Goal: Task Accomplishment & Management: Manage account settings

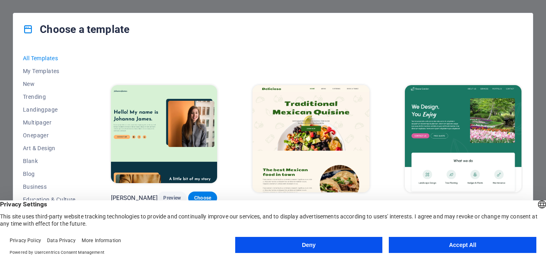
scroll to position [1448, 0]
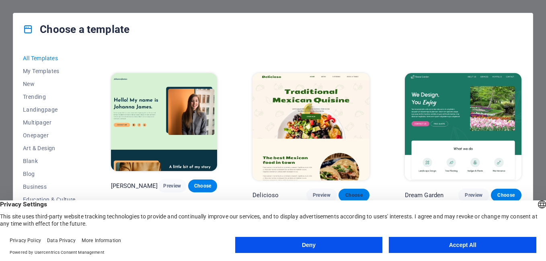
click at [347, 189] on button "Choose" at bounding box center [354, 195] width 31 height 13
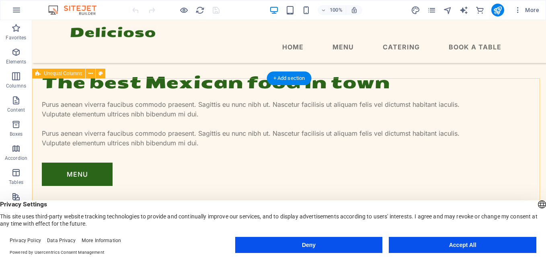
scroll to position [443, 0]
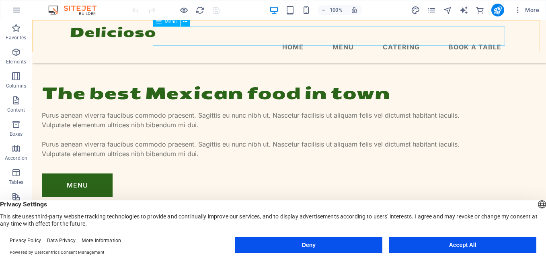
click at [346, 37] on nav "Home Menu Catering Book a table" at bounding box center [289, 46] width 438 height 19
click at [348, 38] on nav "Home Menu Catering Book a table" at bounding box center [289, 46] width 438 height 19
click at [388, 37] on nav "Home Menu Catering Book a table" at bounding box center [289, 46] width 438 height 19
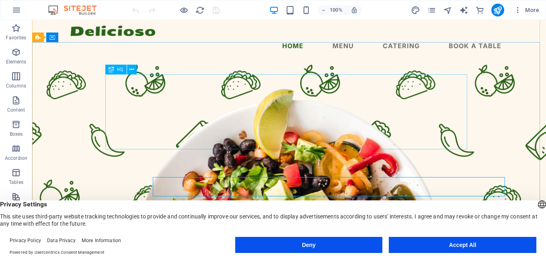
scroll to position [0, 0]
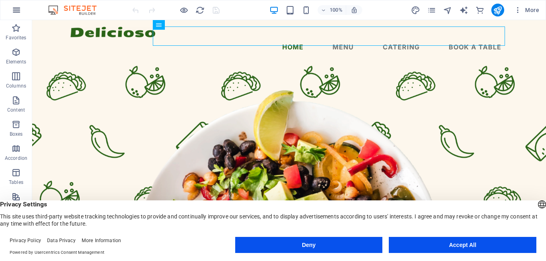
click at [13, 8] on icon "button" at bounding box center [17, 10] width 10 height 10
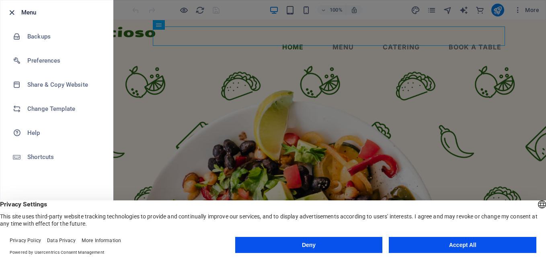
click at [10, 12] on icon "button" at bounding box center [11, 12] width 9 height 9
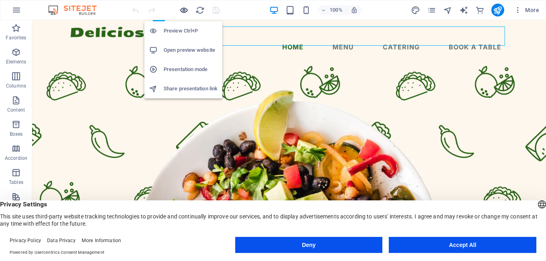
click at [183, 11] on icon "button" at bounding box center [183, 10] width 9 height 9
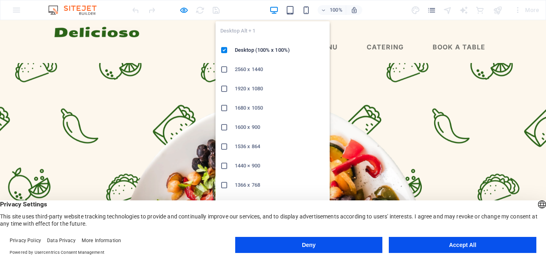
click at [274, 9] on icon "button" at bounding box center [274, 10] width 9 height 9
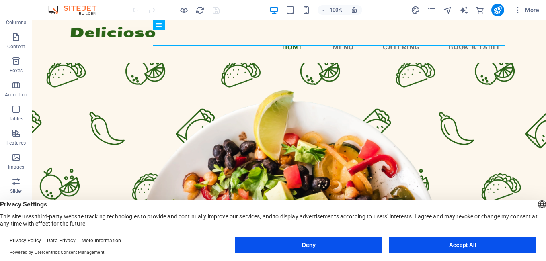
scroll to position [158, 0]
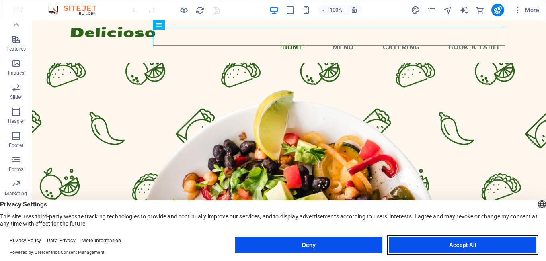
click at [414, 242] on button "Accept All" at bounding box center [463, 245] width 148 height 16
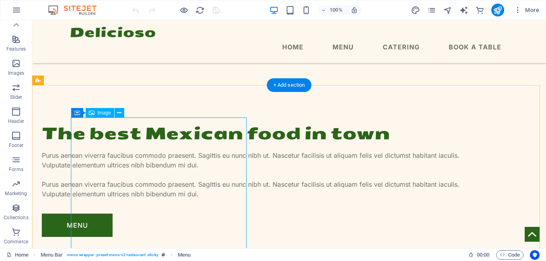
scroll to position [603, 0]
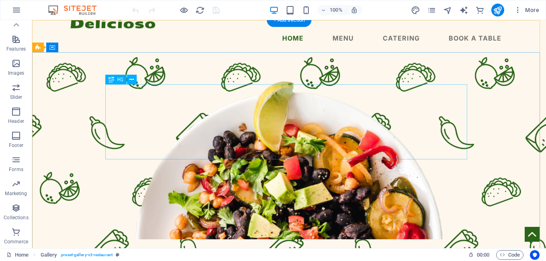
scroll to position [0, 0]
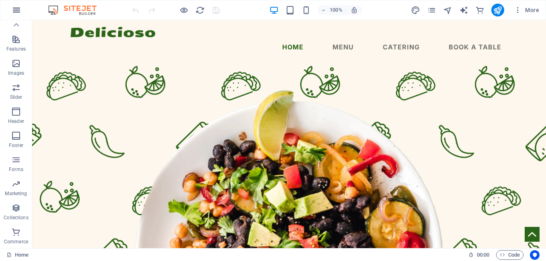
click at [14, 10] on icon "button" at bounding box center [17, 10] width 10 height 10
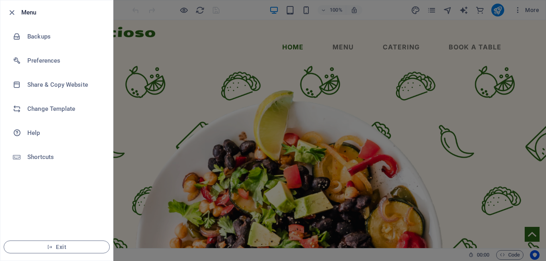
click at [28, 12] on h6 "Menu" at bounding box center [63, 13] width 85 height 10
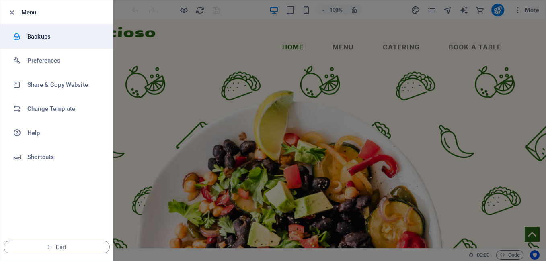
click at [37, 39] on h6 "Backups" at bounding box center [64, 37] width 74 height 10
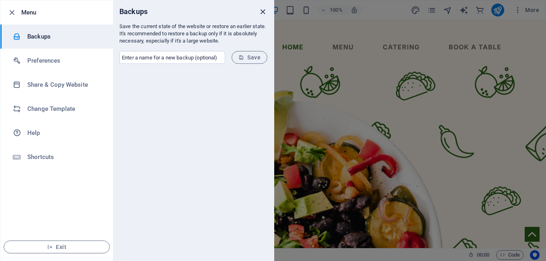
click at [262, 7] on icon "close" at bounding box center [262, 11] width 9 height 9
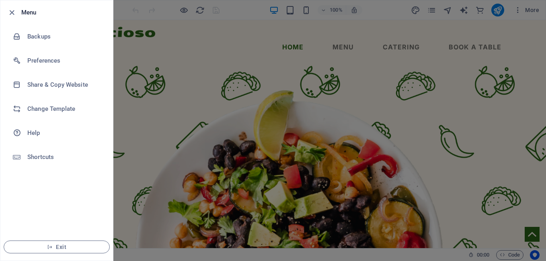
click at [285, 89] on div at bounding box center [273, 130] width 546 height 261
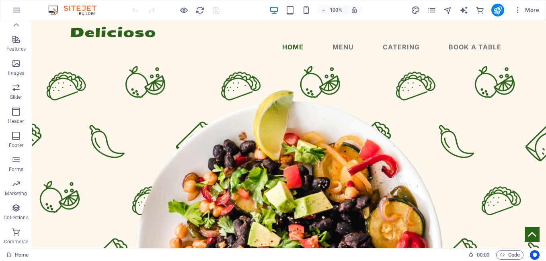
click at [70, 12] on img at bounding box center [76, 10] width 60 height 10
click at [83, 11] on img at bounding box center [76, 10] width 60 height 10
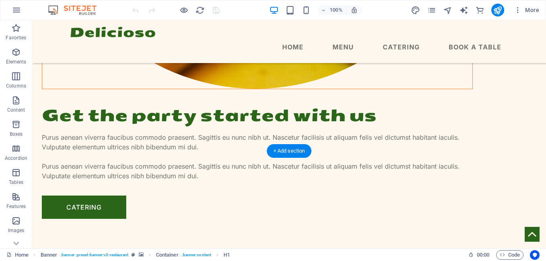
scroll to position [1540, 0]
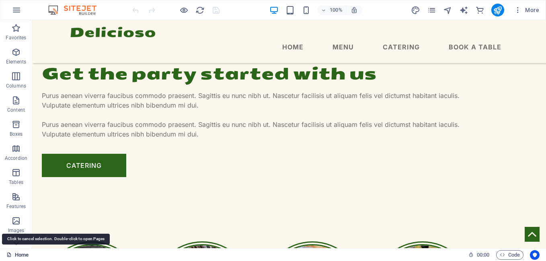
click at [19, 253] on link "Home" at bounding box center [17, 256] width 22 height 10
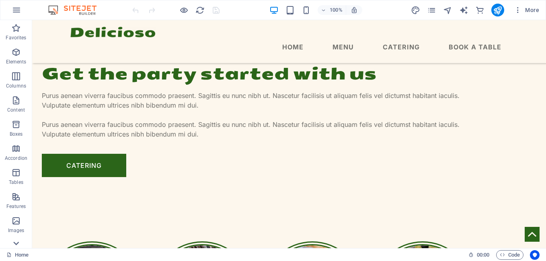
click at [16, 242] on icon at bounding box center [15, 243] width 11 height 11
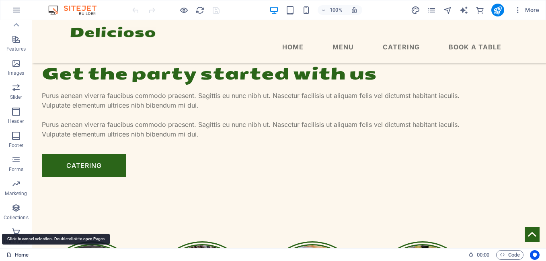
click at [19, 252] on link "Home" at bounding box center [17, 256] width 22 height 10
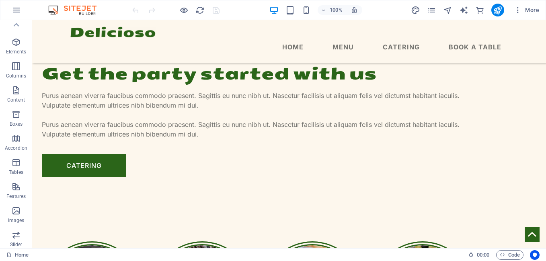
scroll to position [0, 0]
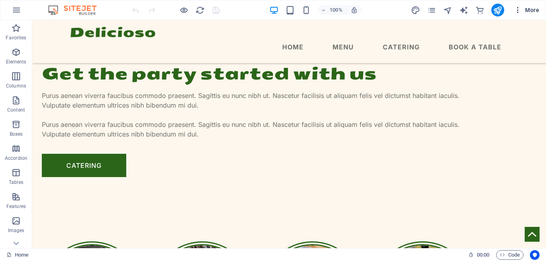
click at [517, 8] on icon "button" at bounding box center [518, 10] width 8 height 8
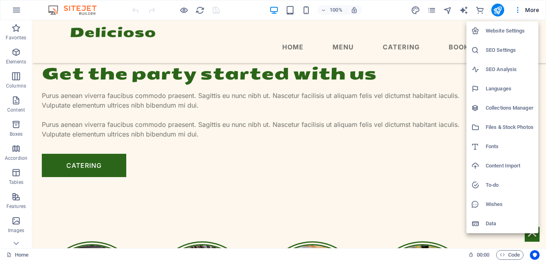
click at [522, 9] on div at bounding box center [273, 130] width 546 height 261
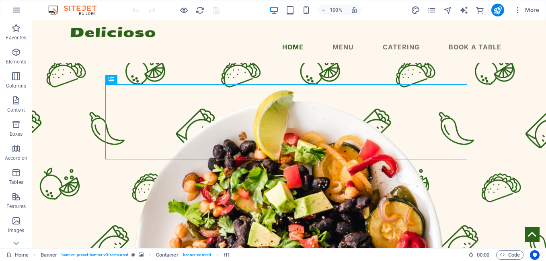
click at [14, 10] on icon "button" at bounding box center [17, 10] width 10 height 10
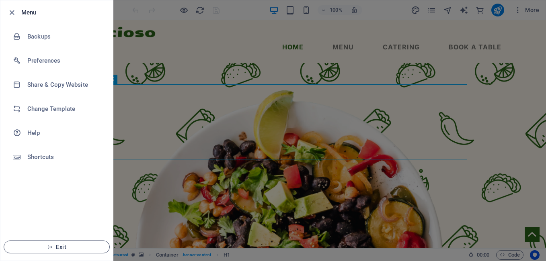
click at [81, 247] on span "Exit" at bounding box center [56, 247] width 93 height 6
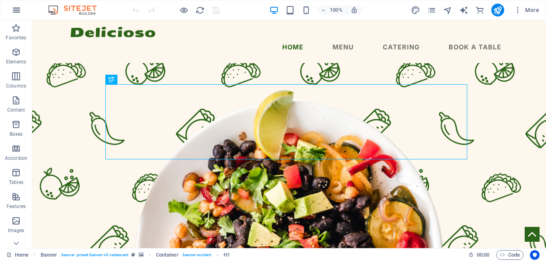
click at [19, 9] on icon "button" at bounding box center [17, 10] width 10 height 10
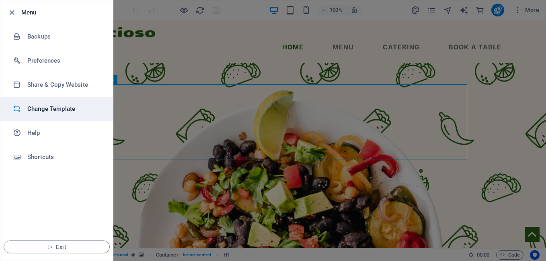
click at [65, 109] on h6 "Change Template" at bounding box center [64, 109] width 74 height 10
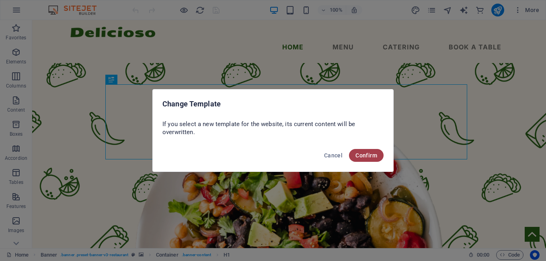
click at [358, 155] on span "Confirm" at bounding box center [367, 155] width 22 height 6
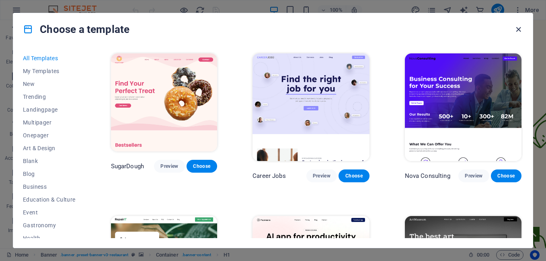
click at [521, 27] on icon "button" at bounding box center [518, 29] width 9 height 9
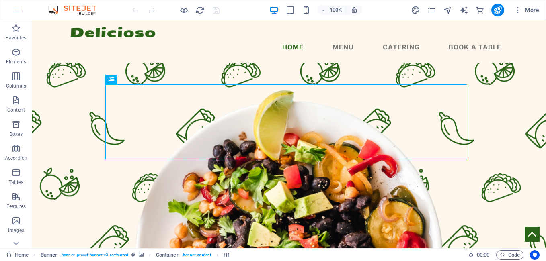
click at [12, 11] on icon "button" at bounding box center [17, 10] width 10 height 10
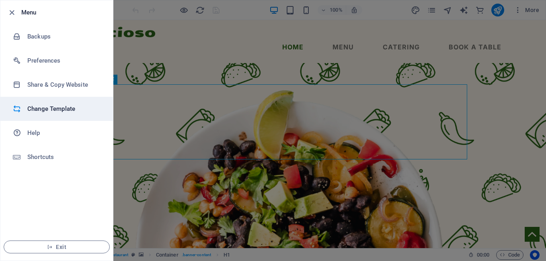
click at [32, 110] on h6 "Change Template" at bounding box center [64, 109] width 74 height 10
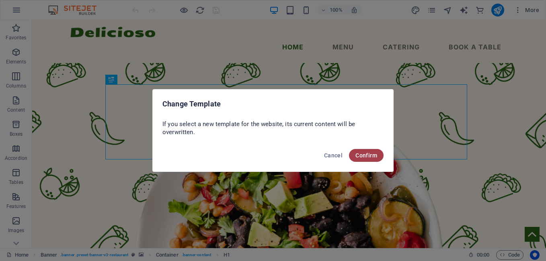
click at [369, 149] on button "Confirm" at bounding box center [366, 155] width 35 height 13
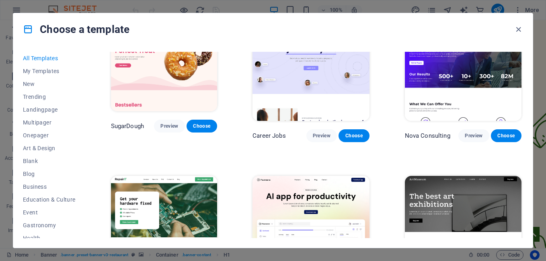
scroll to position [80, 0]
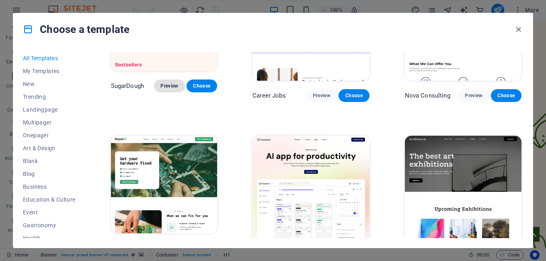
click at [175, 89] on span "Preview" at bounding box center [170, 86] width 18 height 6
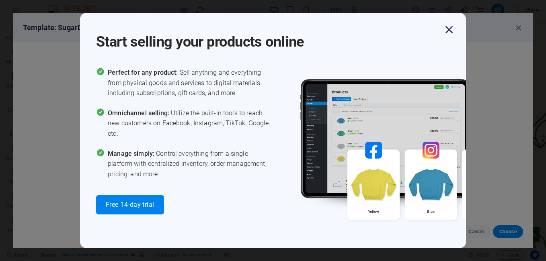
click at [450, 27] on icon "button" at bounding box center [449, 30] width 14 height 14
